Goal: Task Accomplishment & Management: Manage account settings

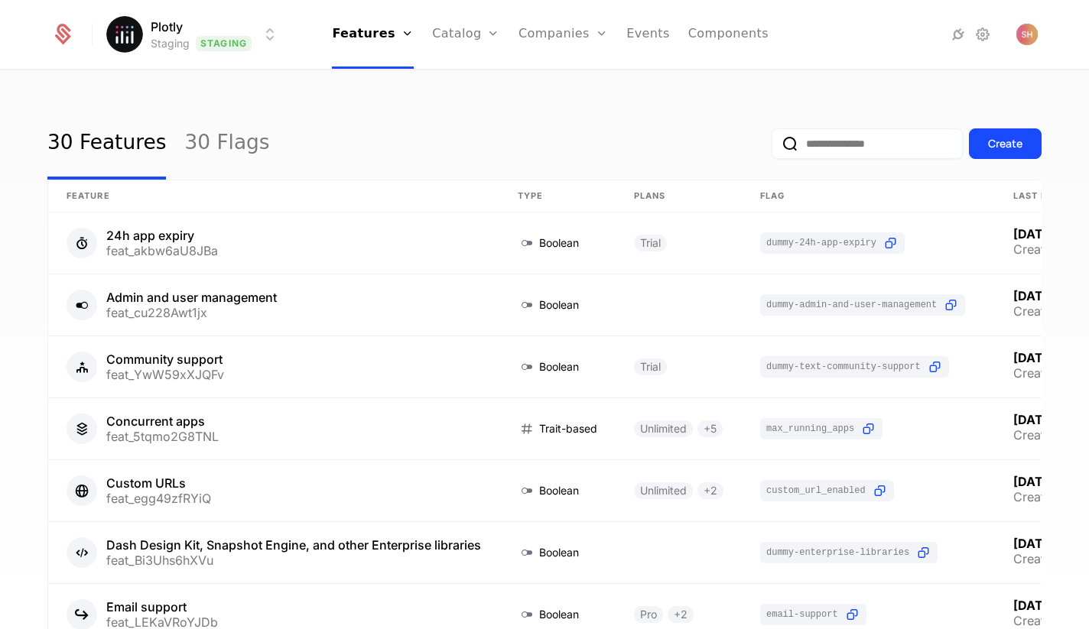
click at [516, 30] on ul "Features Features Flags Catalog Plans Add Ons Credits Configuration Companies C…" at bounding box center [550, 34] width 437 height 69
click at [529, 30] on link "Companies" at bounding box center [563, 34] width 89 height 69
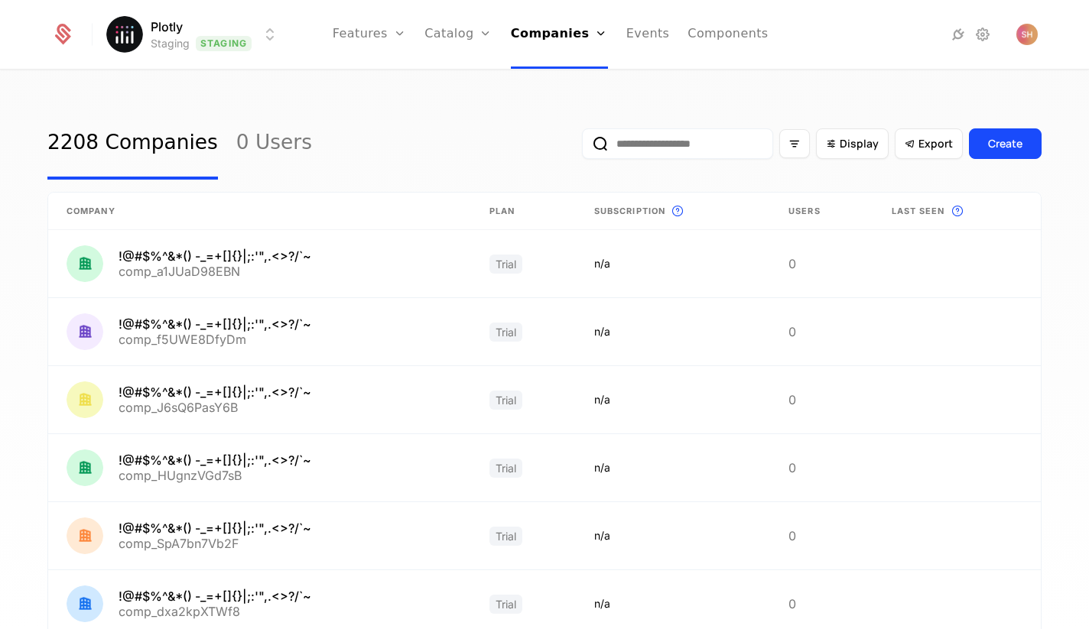
click at [249, 32] on html "Plotly Staging Staging Features Features Flags Catalog Plans Add Ons Credits Co…" at bounding box center [544, 314] width 1089 height 629
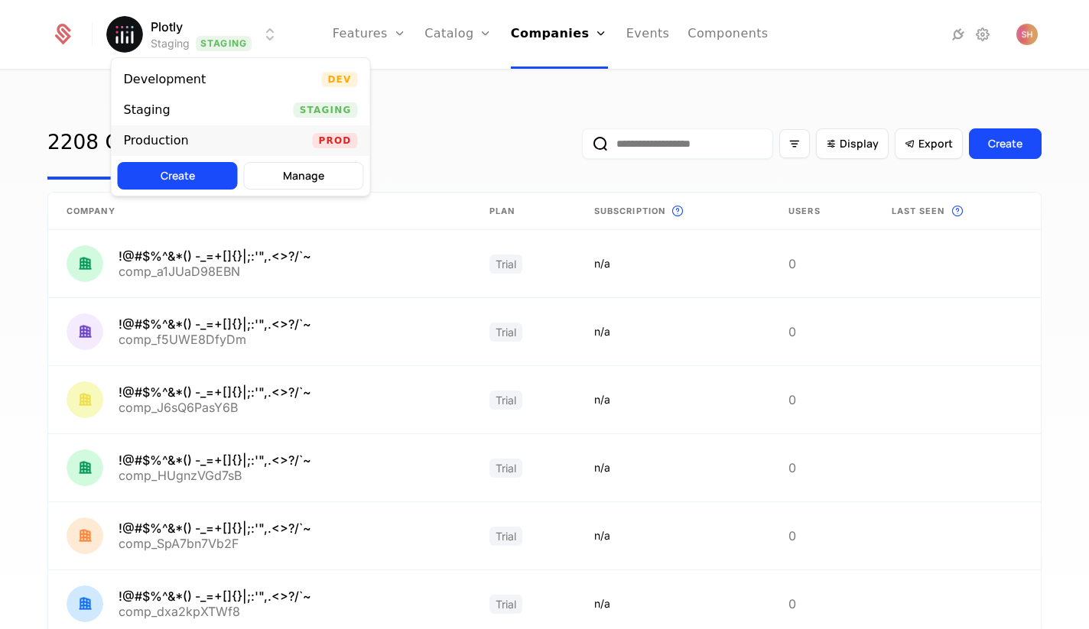
click at [201, 137] on div "Production Prod" at bounding box center [241, 140] width 259 height 31
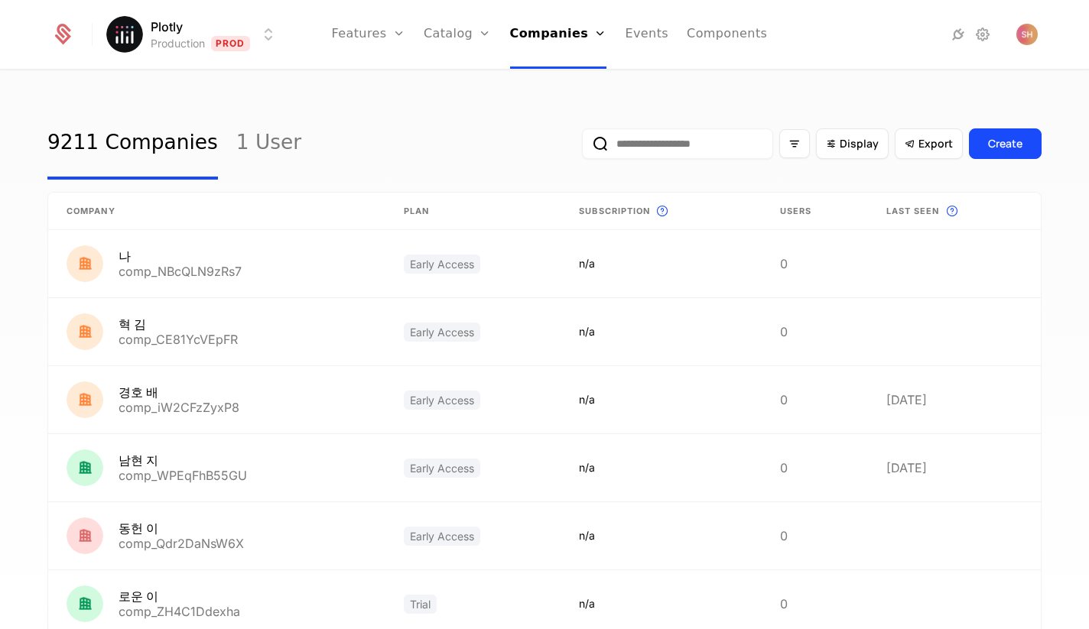
click at [736, 146] on input "email" at bounding box center [677, 144] width 191 height 31
paste input "**********"
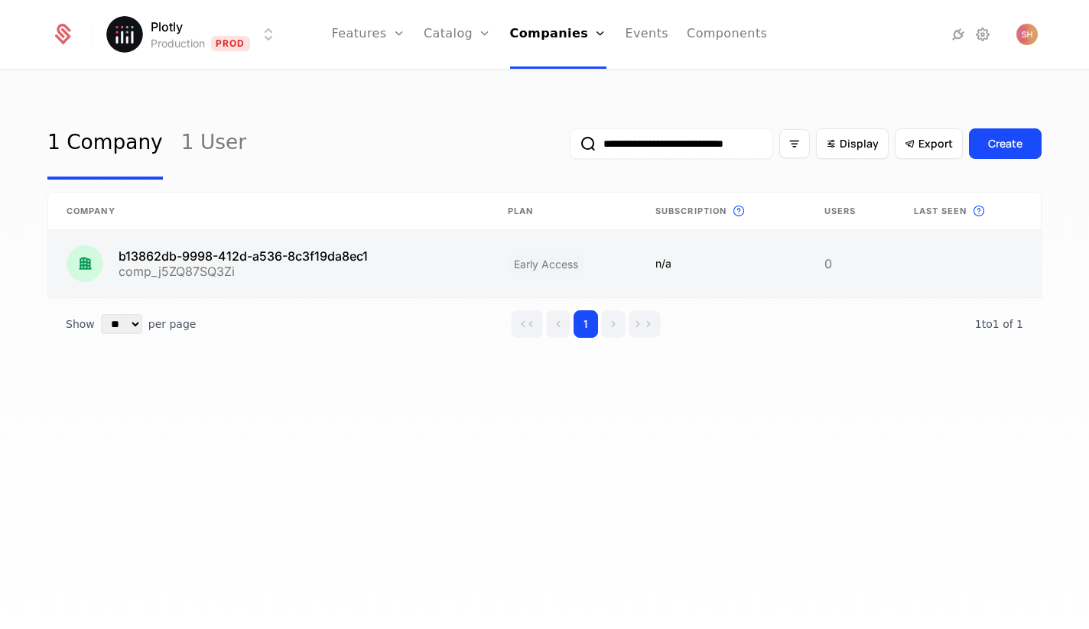
type input "**********"
click at [390, 246] on link at bounding box center [268, 263] width 441 height 67
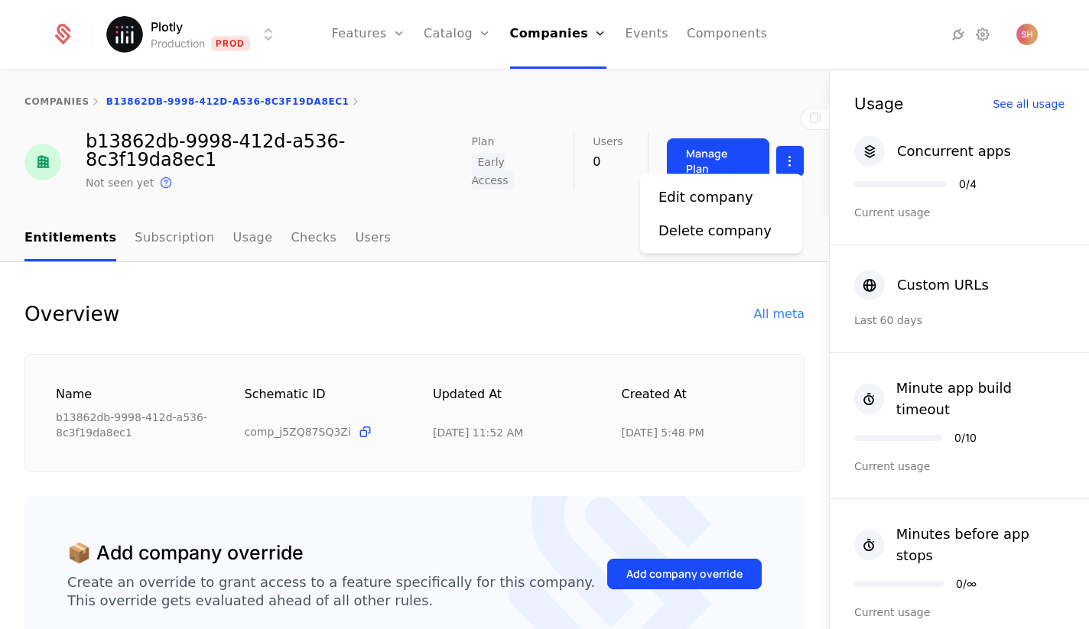
click at [786, 153] on html "Plotly Production Prod Features Features Flags Catalog Plans Add Ons Credits Co…" at bounding box center [544, 314] width 1089 height 629
click at [751, 194] on div "Edit company" at bounding box center [712, 197] width 107 height 21
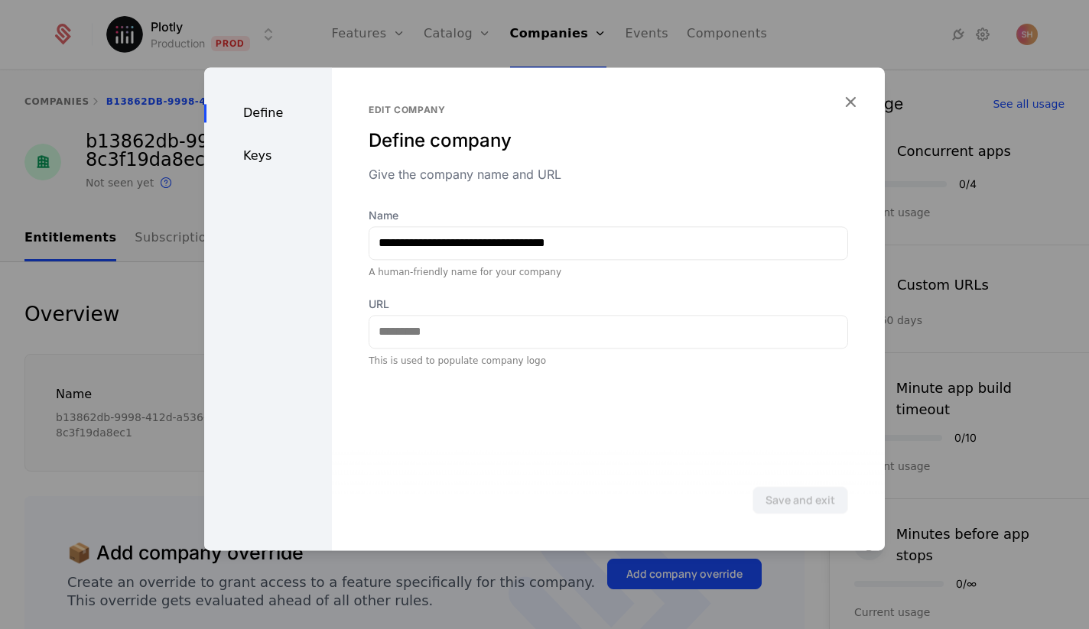
click at [246, 162] on div "Keys" at bounding box center [268, 156] width 128 height 18
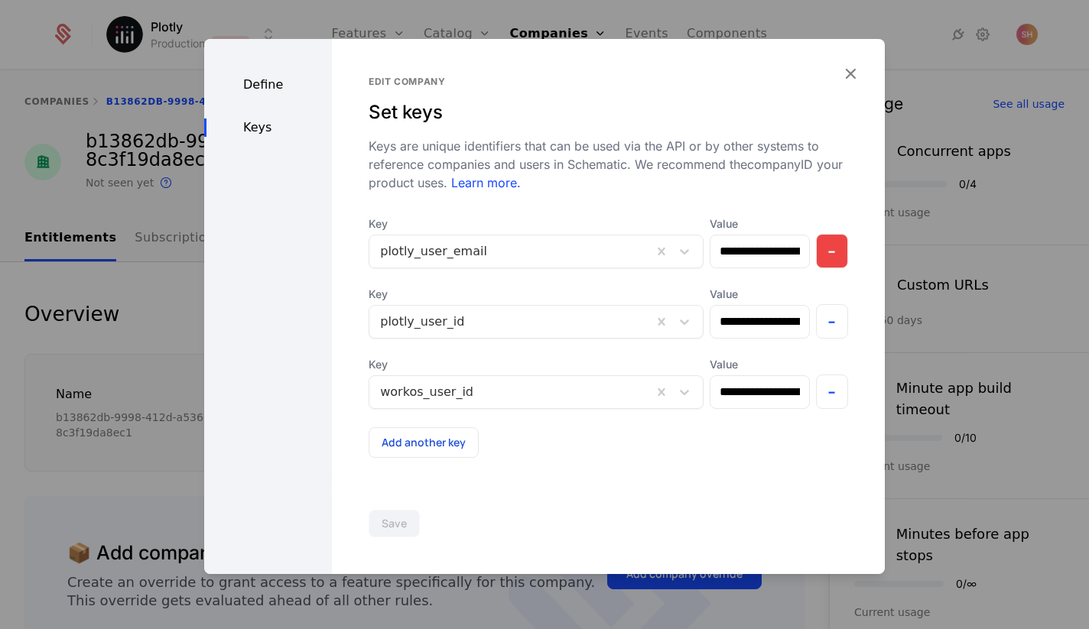
click at [816, 256] on button "-" at bounding box center [832, 251] width 33 height 34
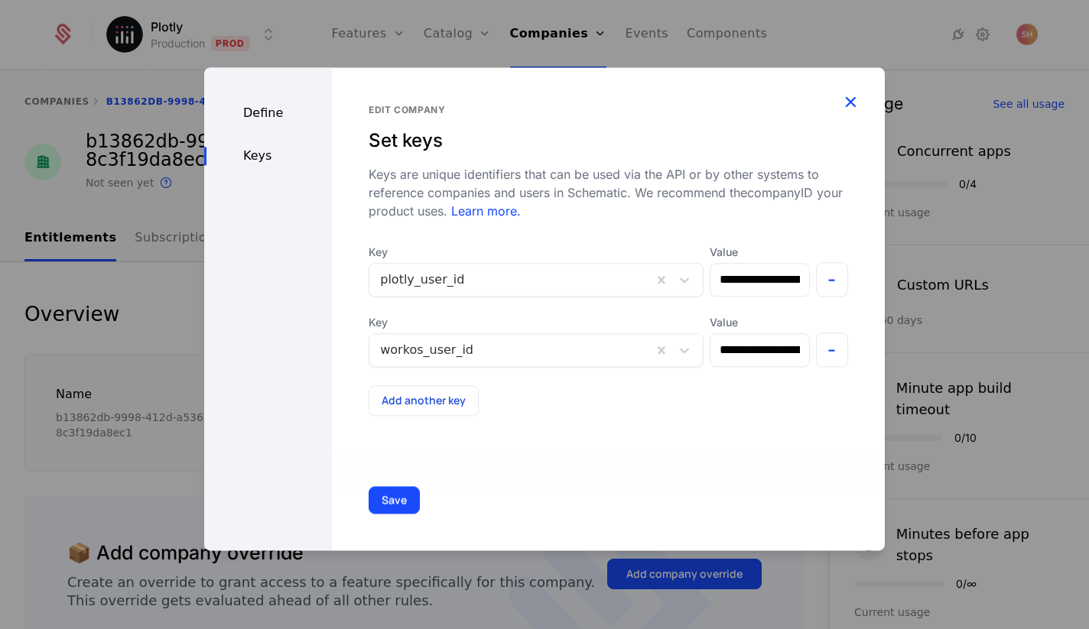
click at [849, 101] on icon "button" at bounding box center [851, 102] width 20 height 20
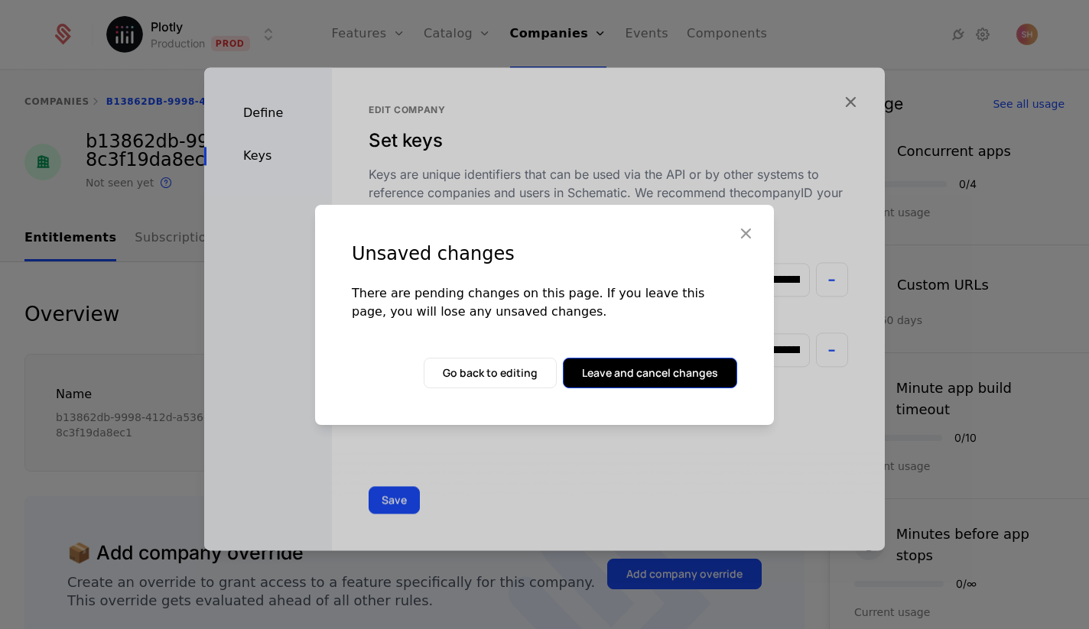
click at [650, 363] on button "Leave and cancel changes" at bounding box center [650, 373] width 174 height 31
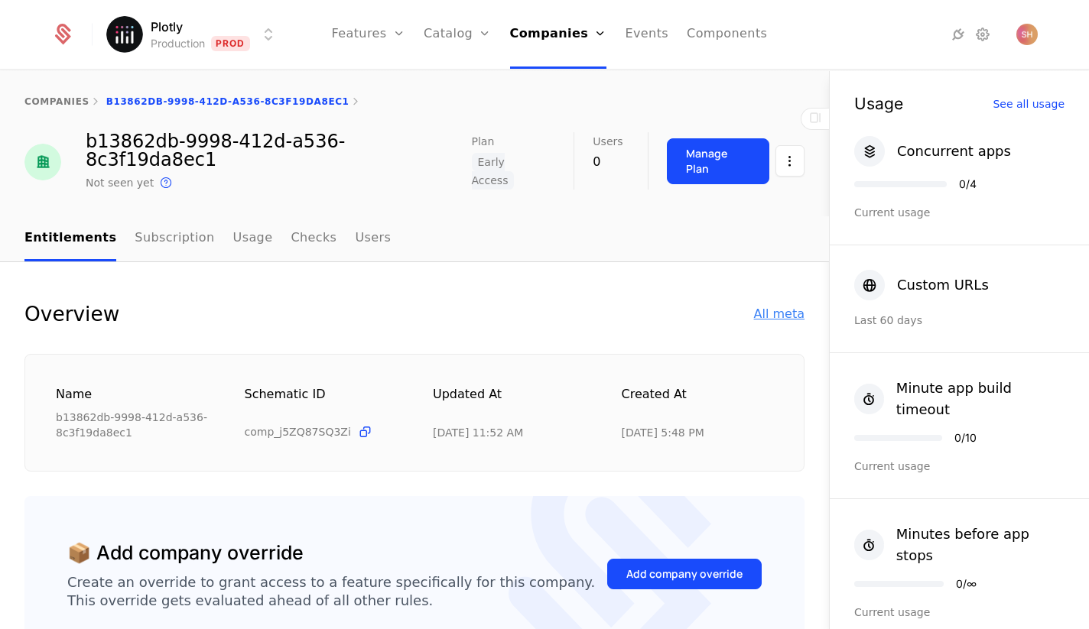
click at [768, 305] on div "All meta" at bounding box center [779, 314] width 50 height 18
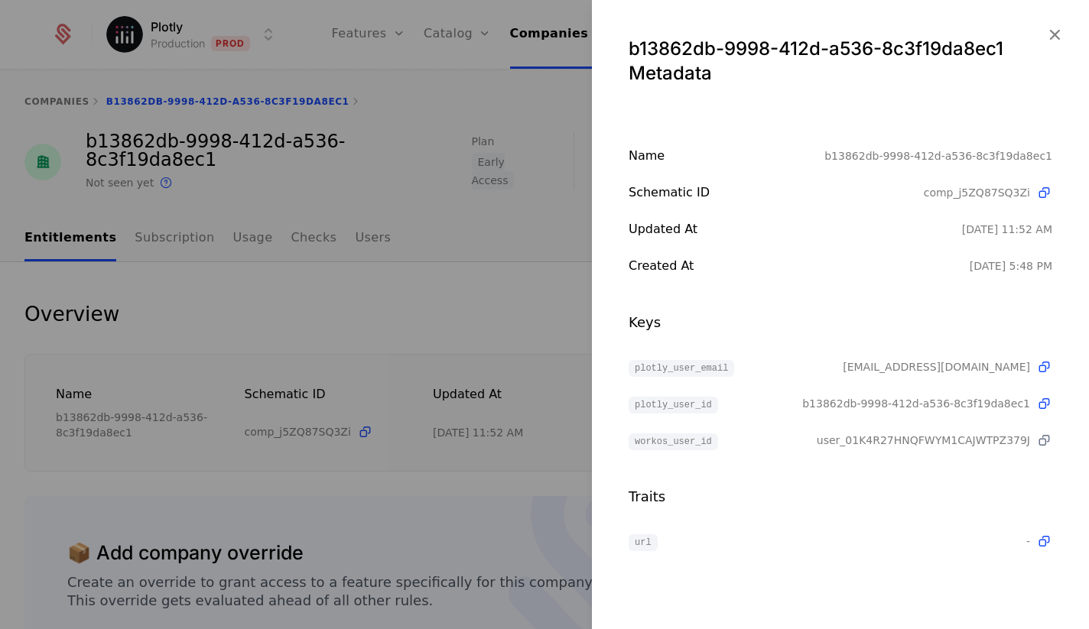
click at [1050, 438] on icon at bounding box center [1044, 441] width 16 height 16
click at [1049, 439] on icon at bounding box center [1044, 441] width 16 height 16
